Goal: Information Seeking & Learning: Check status

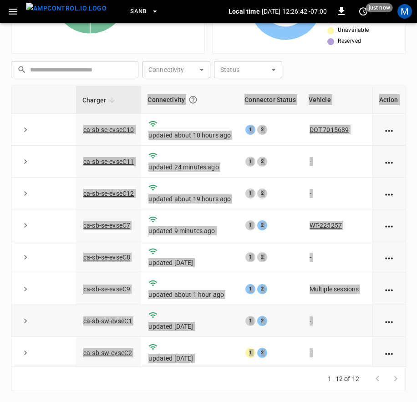
scroll to position [141, 99]
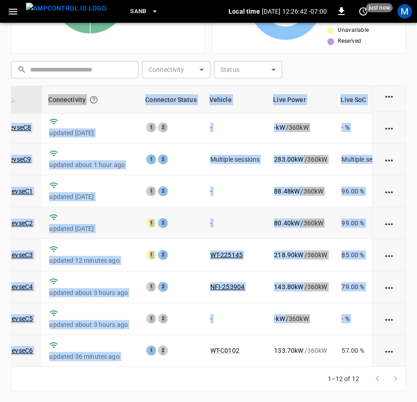
click at [271, 182] on td "88.48 kW / 360 kW" at bounding box center [300, 191] width 67 height 32
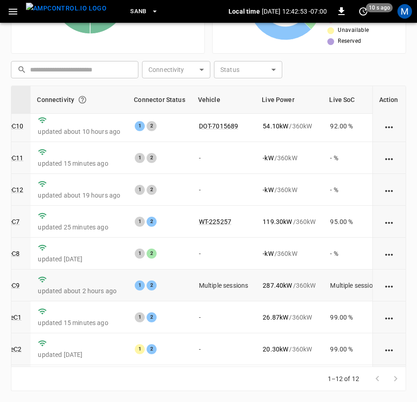
scroll to position [0, 111]
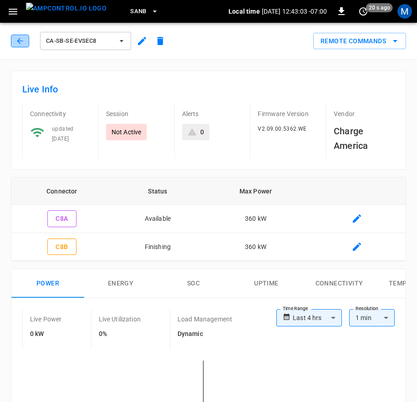
click at [16, 42] on icon "button" at bounding box center [19, 40] width 9 height 9
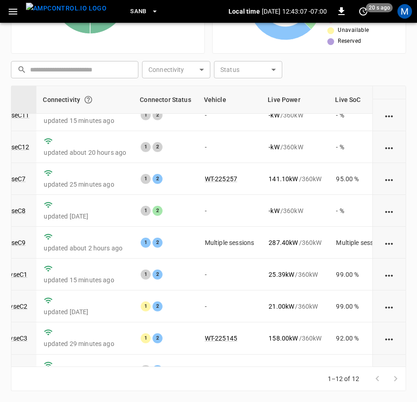
scroll to position [0, 105]
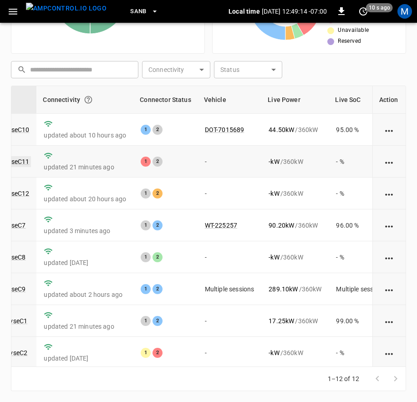
click at [24, 159] on link "ca-sb-se-evseC11" at bounding box center [4, 161] width 54 height 11
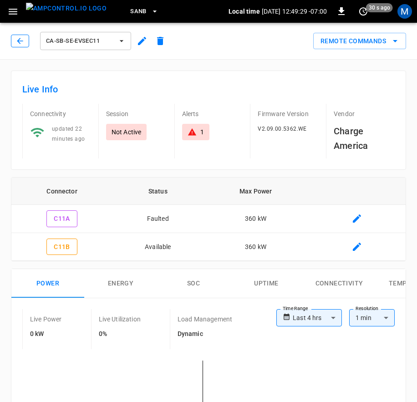
click at [19, 41] on icon "button" at bounding box center [19, 40] width 9 height 9
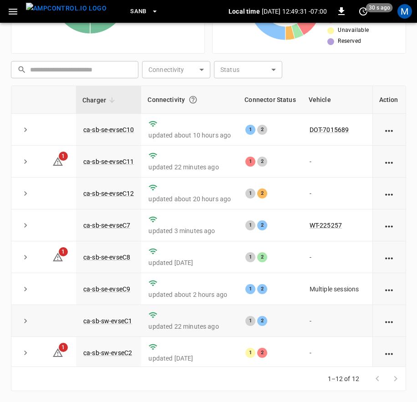
scroll to position [141, 0]
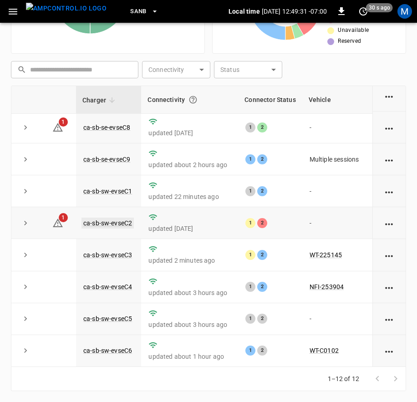
click at [123, 218] on link "ca-sb-sw-evseC2" at bounding box center [108, 223] width 52 height 11
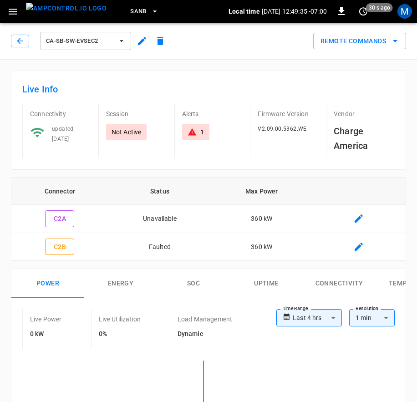
click at [20, 48] on div "ca-sb-sw-evseC2" at bounding box center [90, 41] width 158 height 22
click at [26, 42] on button "button" at bounding box center [20, 41] width 18 height 13
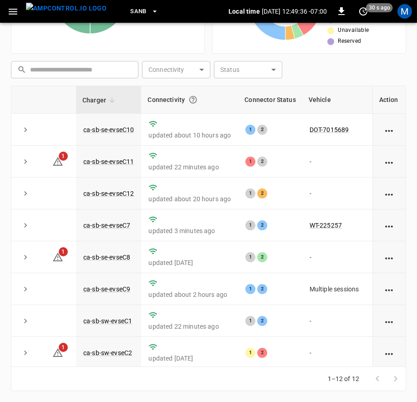
scroll to position [141, 0]
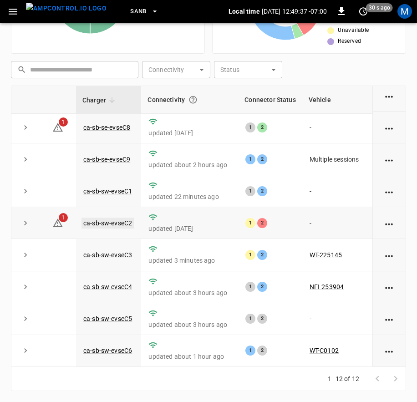
click at [121, 218] on link "ca-sb-sw-evseC2" at bounding box center [108, 223] width 52 height 11
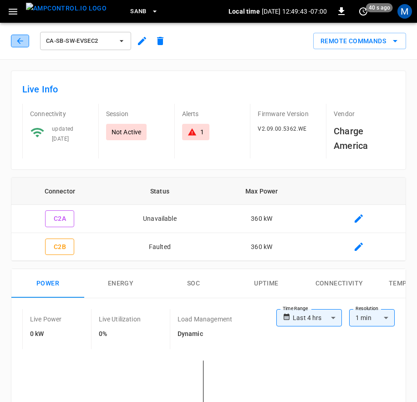
click at [22, 42] on icon "button" at bounding box center [19, 40] width 9 height 9
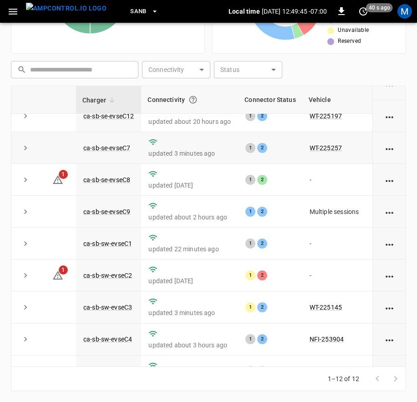
scroll to position [141, 0]
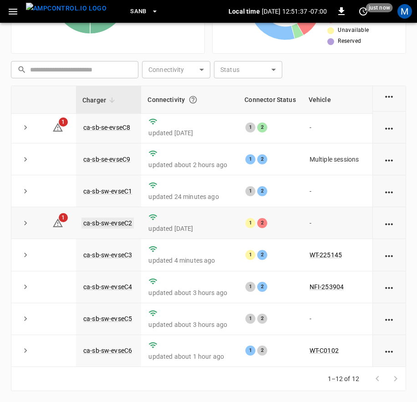
click at [119, 218] on link "ca-sb-sw-evseC2" at bounding box center [108, 223] width 52 height 11
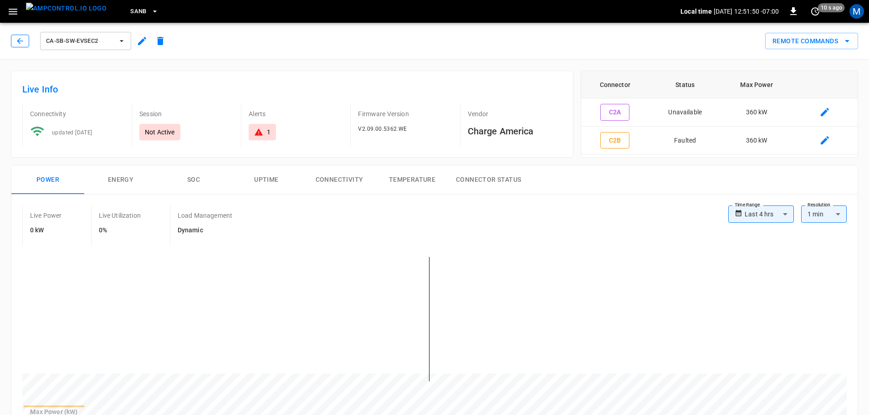
click at [22, 39] on icon "button" at bounding box center [19, 40] width 9 height 9
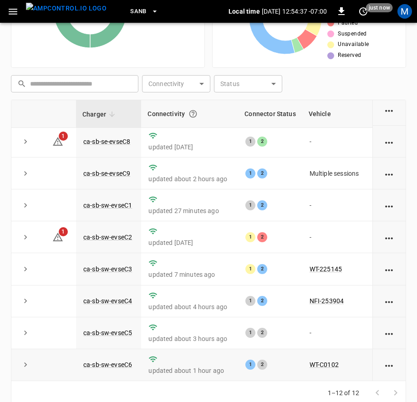
scroll to position [212, 0]
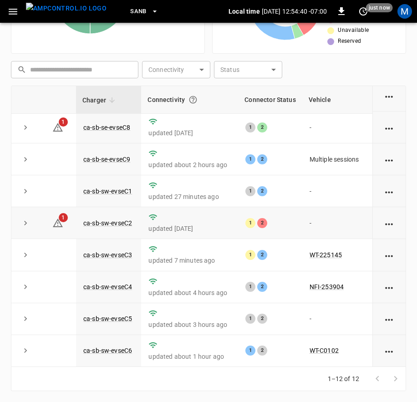
click at [126, 211] on td "ca-sb-sw-evseC2" at bounding box center [108, 223] width 65 height 32
click at [128, 218] on link "ca-sb-sw-evseC2" at bounding box center [108, 223] width 52 height 11
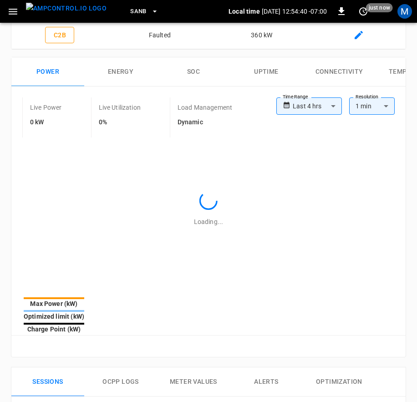
type input "**********"
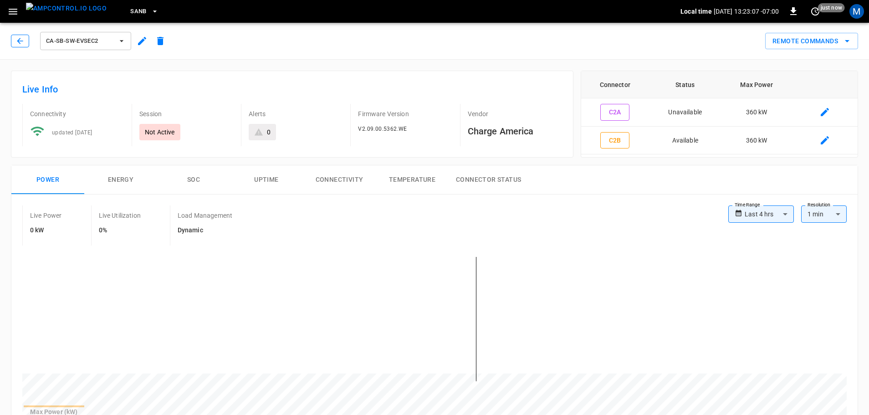
click at [17, 41] on icon "button" at bounding box center [19, 40] width 9 height 9
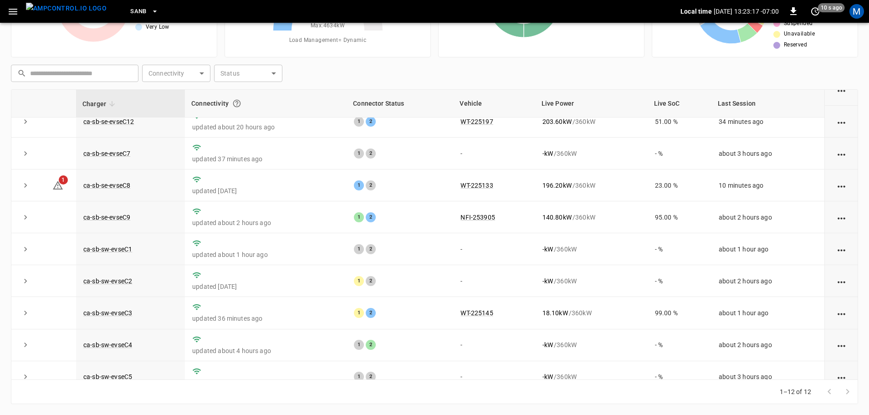
scroll to position [126, 0]
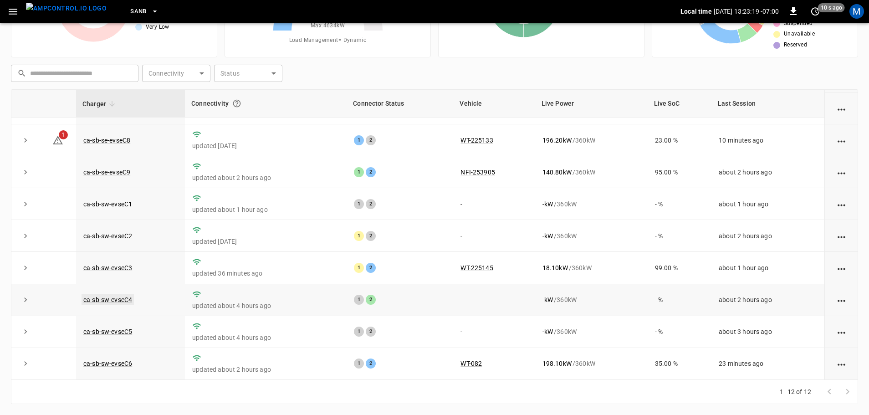
click at [103, 296] on link "ca-sb-sw-evseC4" at bounding box center [108, 299] width 52 height 11
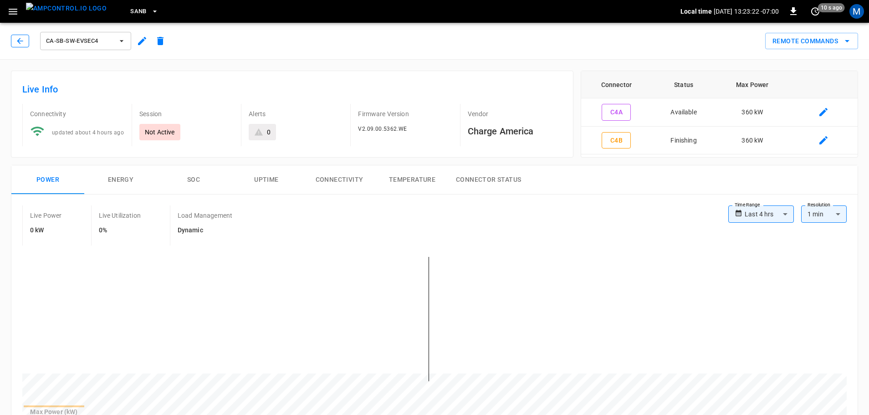
click at [12, 39] on button "button" at bounding box center [20, 41] width 18 height 13
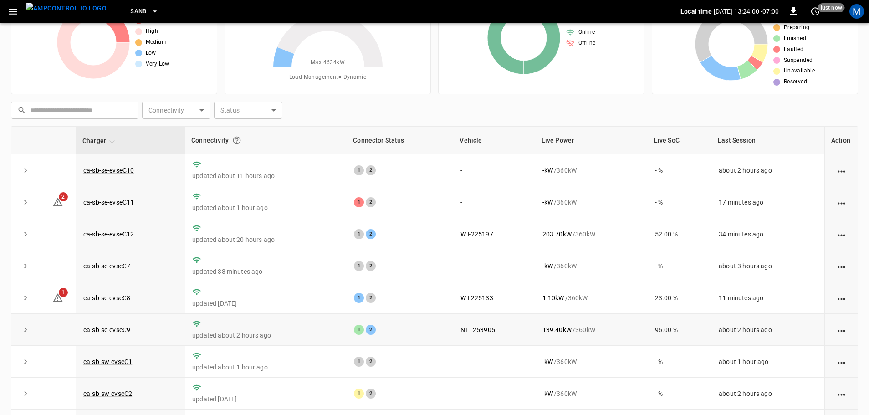
scroll to position [92, 0]
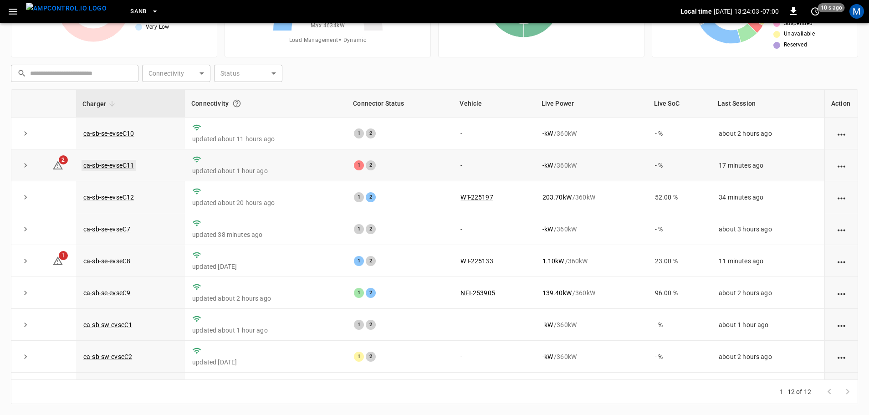
click at [128, 169] on link "ca-sb-se-evseC11" at bounding box center [109, 165] width 54 height 11
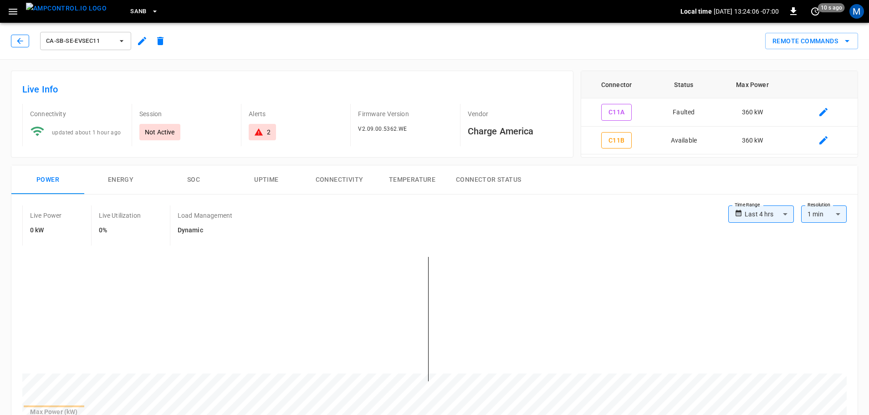
click at [24, 36] on button "button" at bounding box center [20, 41] width 18 height 13
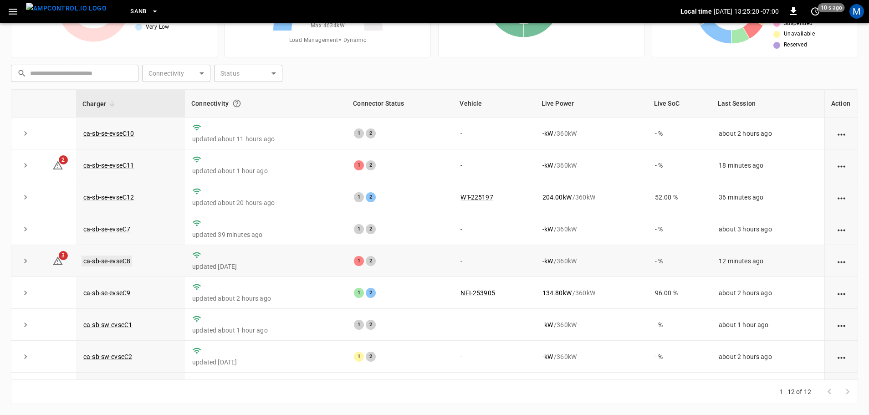
click at [112, 266] on link "ca-sb-se-evseC8" at bounding box center [107, 260] width 51 height 11
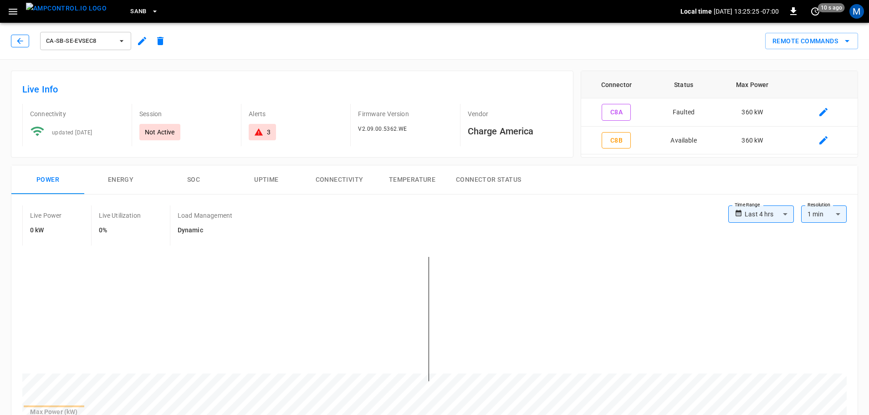
click at [23, 43] on icon "button" at bounding box center [19, 40] width 9 height 9
